Goal: Transaction & Acquisition: Obtain resource

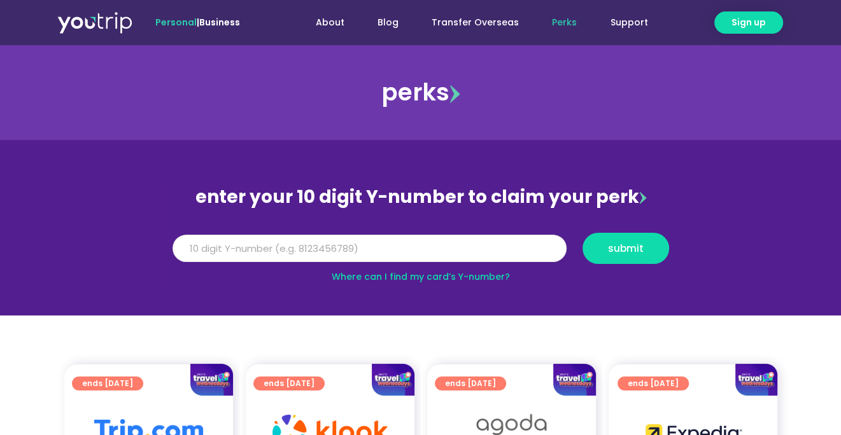
click at [391, 245] on input "Y Number" at bounding box center [369, 249] width 394 height 28
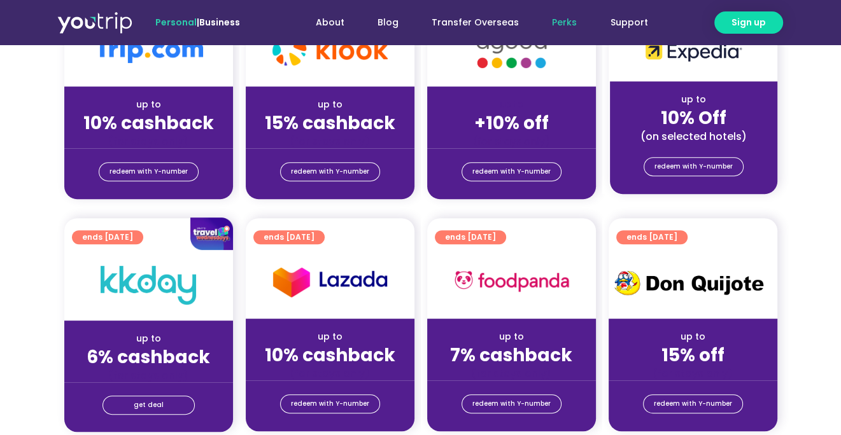
scroll to position [127, 0]
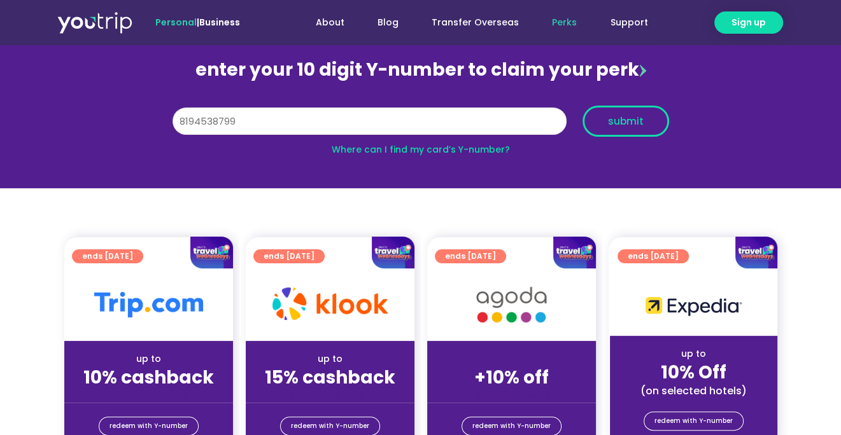
type input "8194538799"
click at [643, 121] on span "submit" at bounding box center [625, 121] width 65 height 10
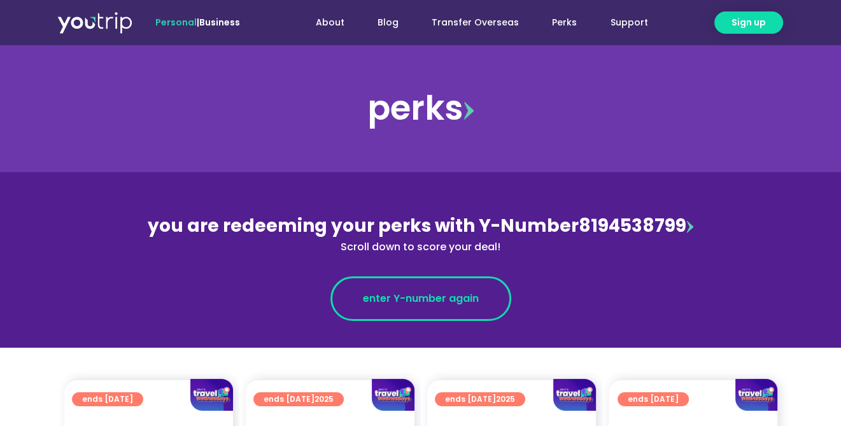
click at [479, 293] on link "enter Y-number again" at bounding box center [420, 298] width 181 height 45
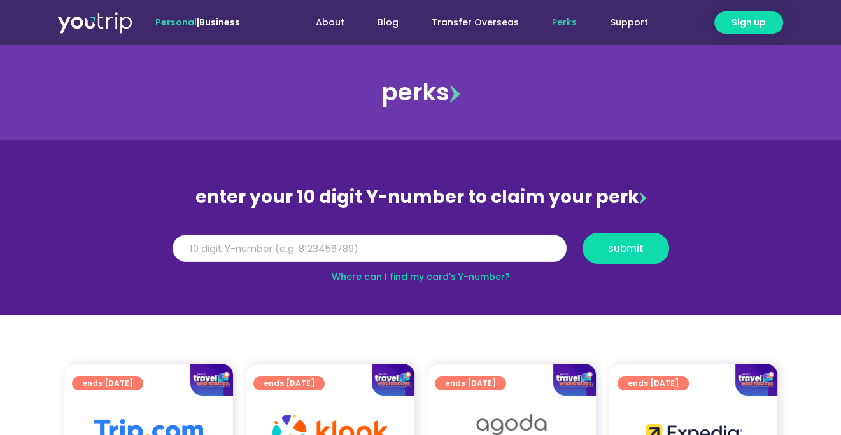
click at [233, 244] on input "Y Number" at bounding box center [369, 249] width 394 height 28
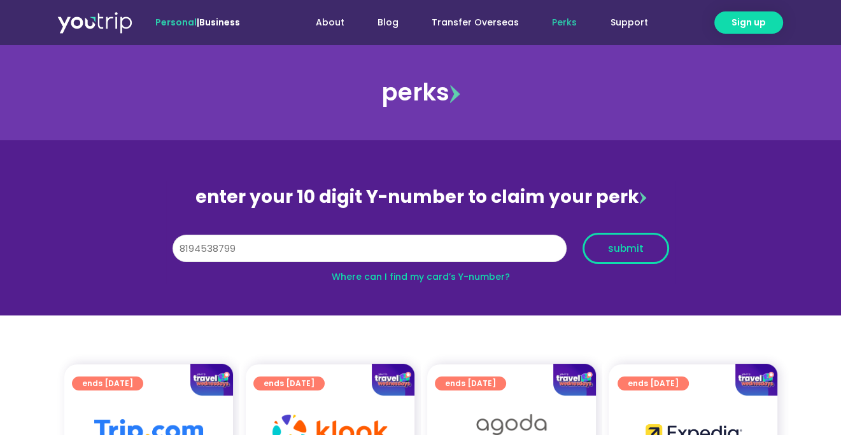
type input "8194538799"
click at [621, 246] on span "submit" at bounding box center [626, 249] width 36 height 10
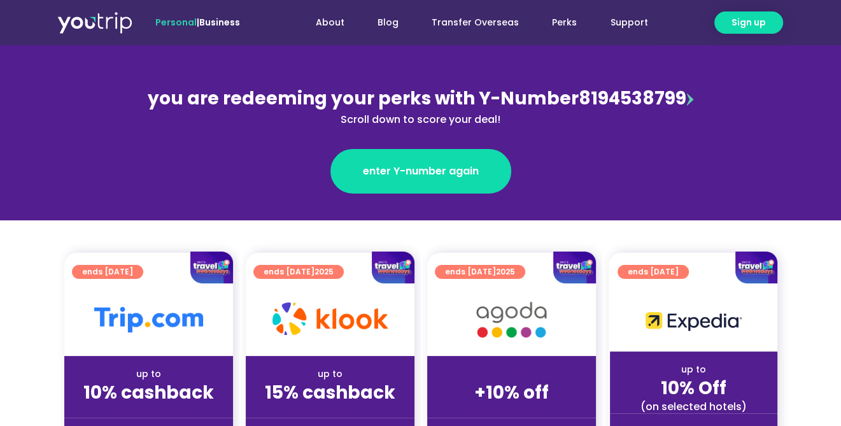
scroll to position [255, 0]
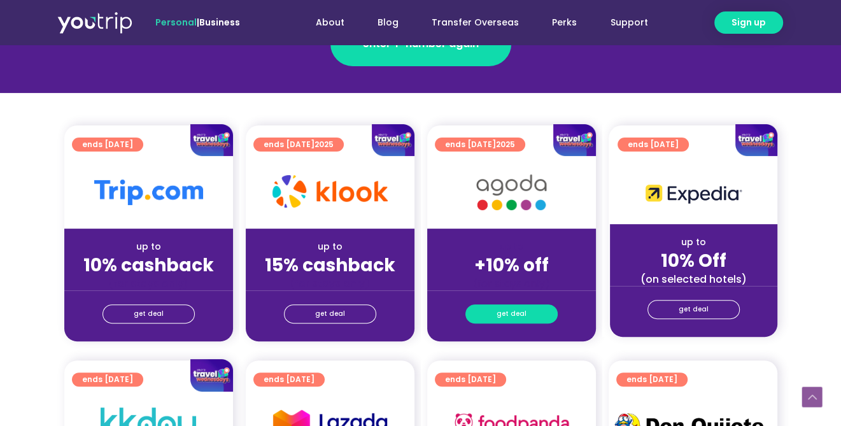
click at [504, 309] on span "get deal" at bounding box center [511, 314] width 30 height 18
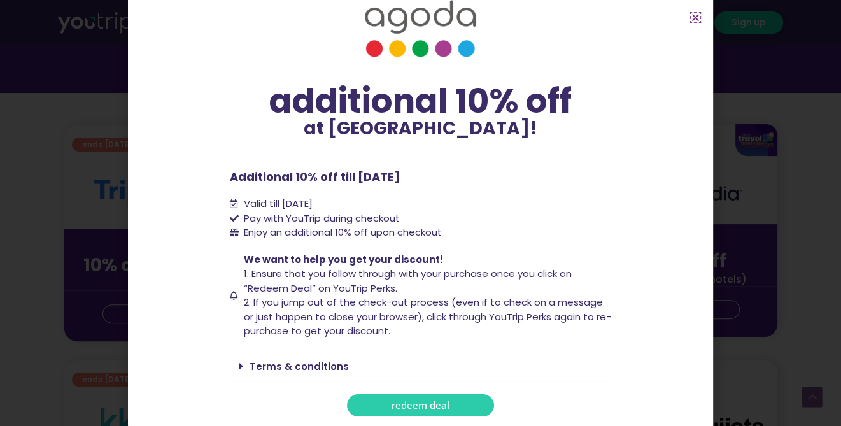
scroll to position [318, 0]
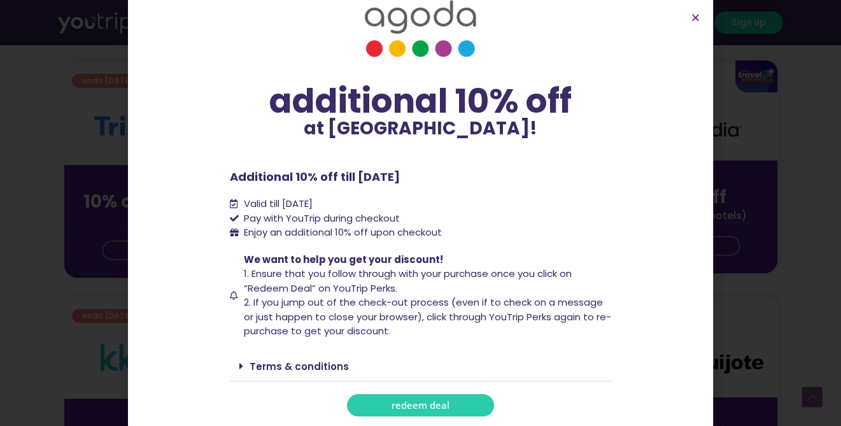
click at [428, 405] on span "redeem deal" at bounding box center [420, 405] width 58 height 10
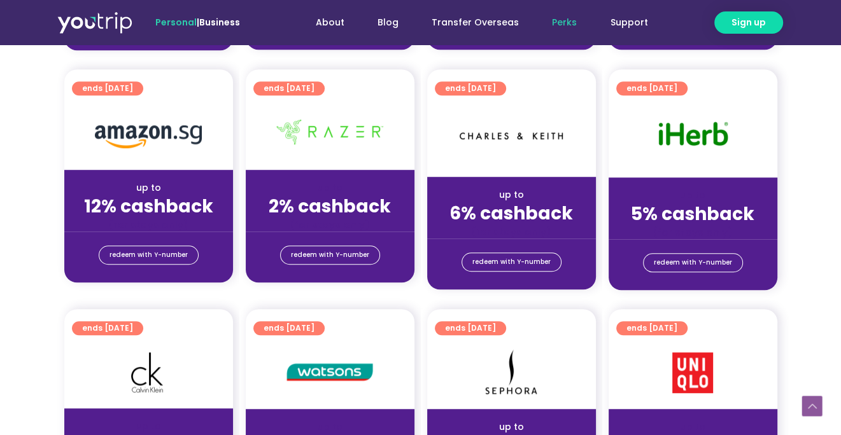
scroll to position [891, 0]
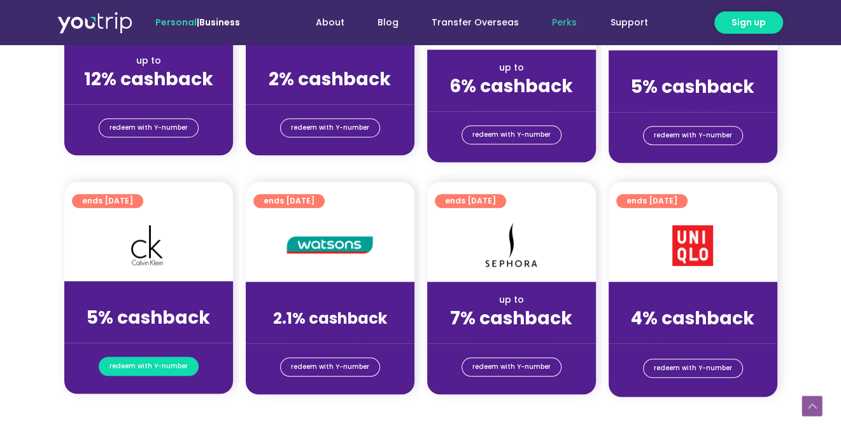
click at [148, 360] on span "redeem with Y-number" at bounding box center [148, 367] width 78 height 18
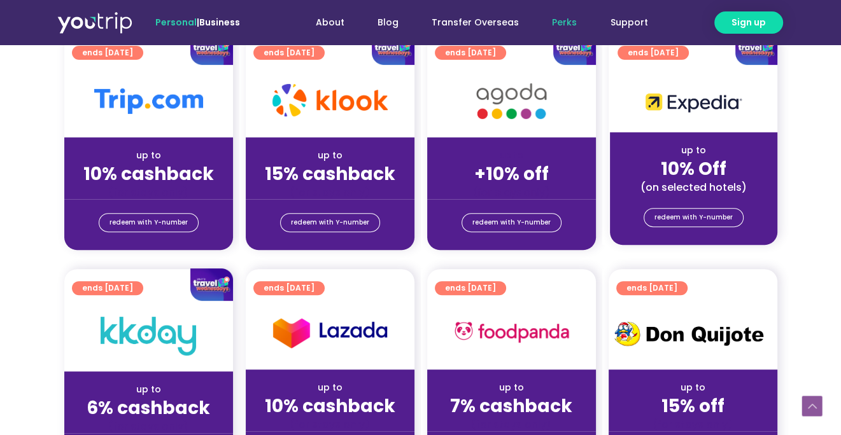
scroll to position [395, 0]
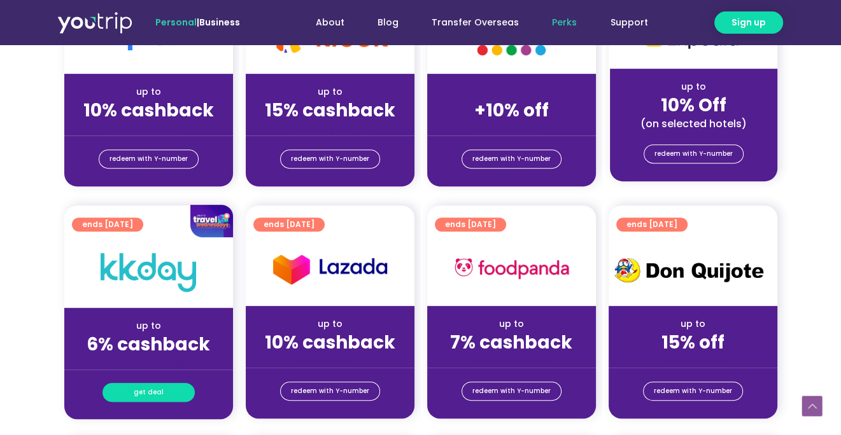
click at [150, 396] on span "get deal" at bounding box center [149, 393] width 30 height 18
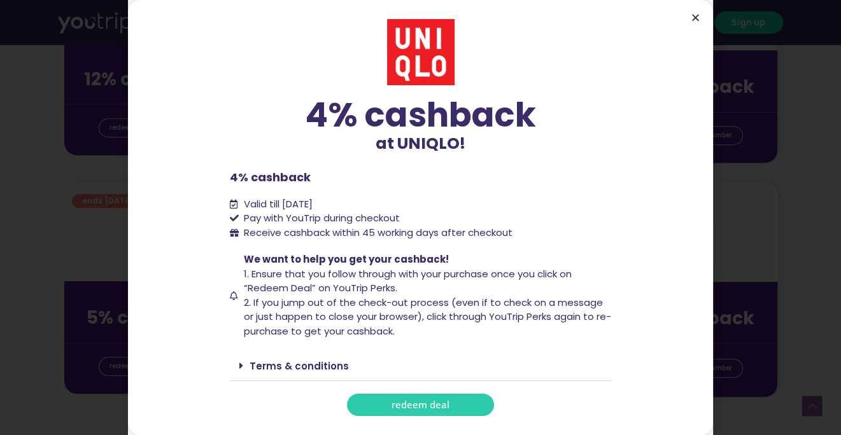
click at [696, 18] on icon "Close" at bounding box center [695, 18] width 10 height 10
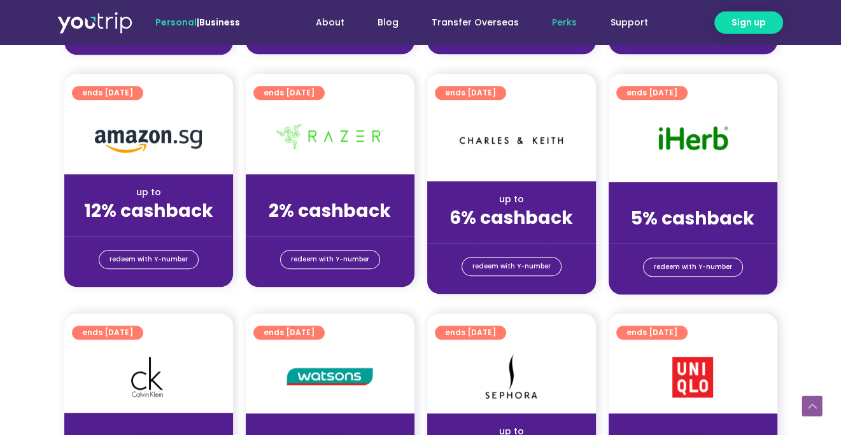
scroll to position [886, 0]
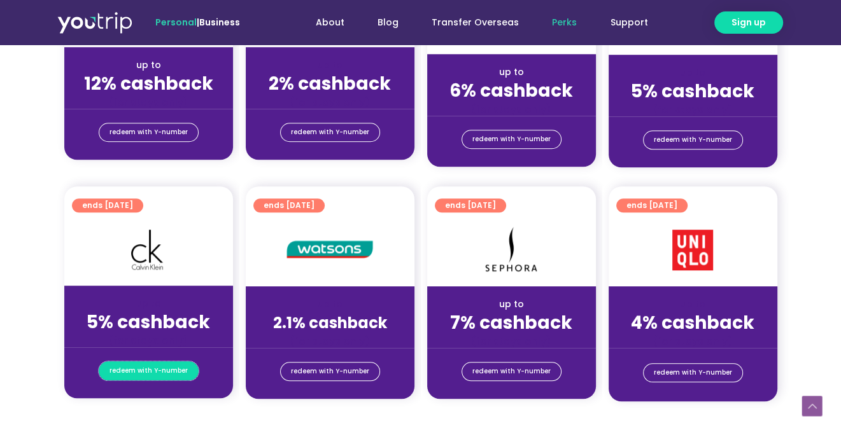
click at [144, 367] on span "redeem with Y-number" at bounding box center [148, 371] width 78 height 18
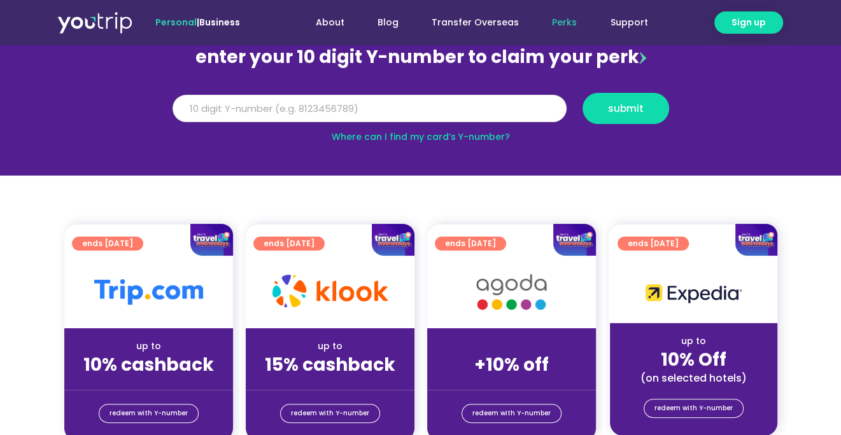
click at [241, 109] on input "Y Number" at bounding box center [369, 109] width 394 height 28
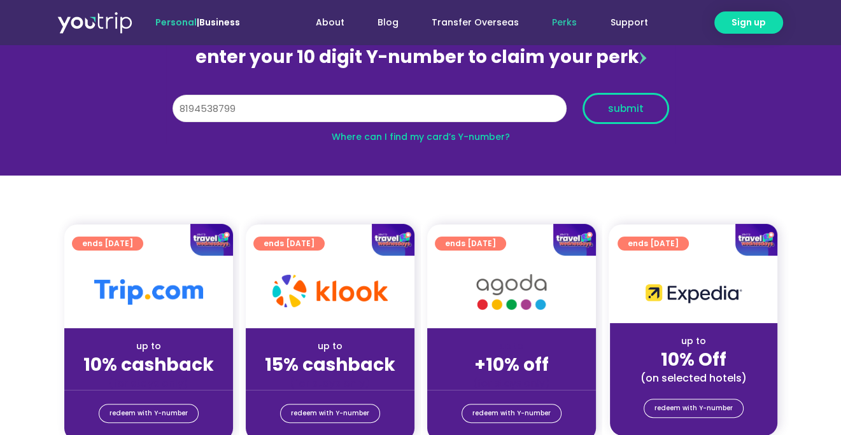
type input "8194538799"
click at [654, 99] on button "submit" at bounding box center [625, 108] width 87 height 31
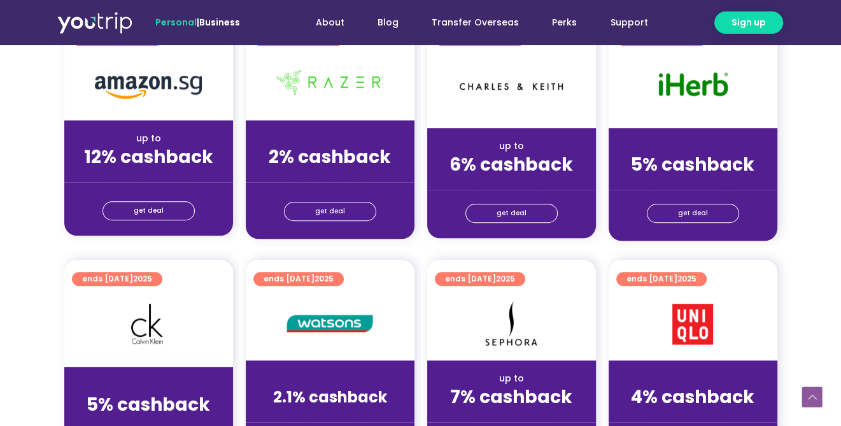
scroll to position [955, 0]
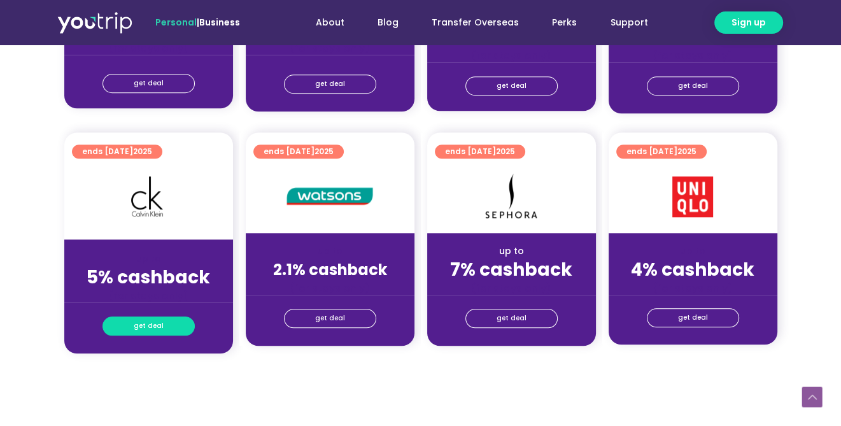
click at [146, 317] on span "get deal" at bounding box center [149, 326] width 30 height 18
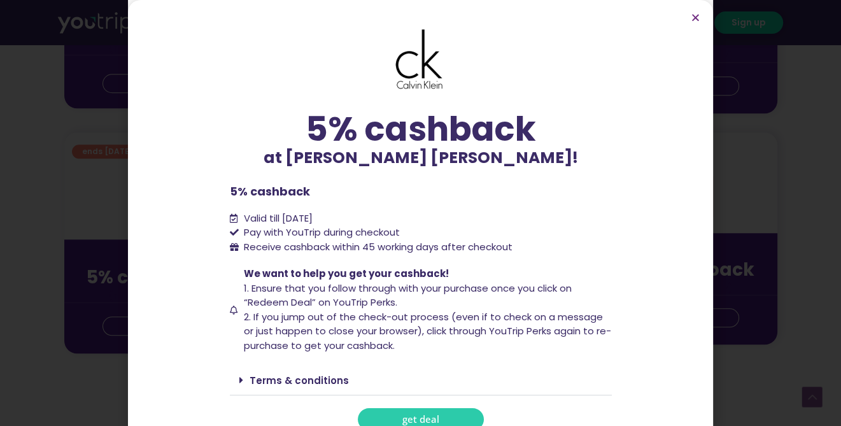
click at [420, 414] on span "get deal" at bounding box center [420, 419] width 37 height 10
